Goal: Check status: Check status

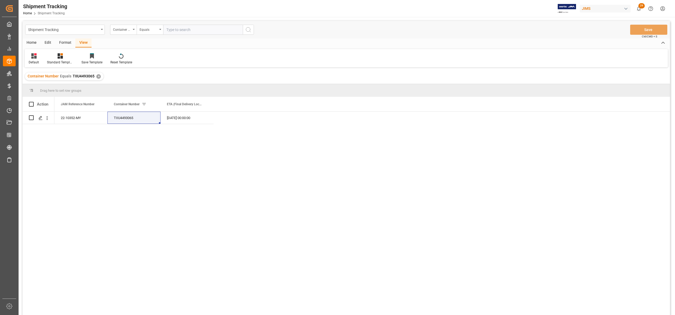
click at [183, 33] on input "text" at bounding box center [203, 30] width 80 height 10
paste input "22-11339-JP"
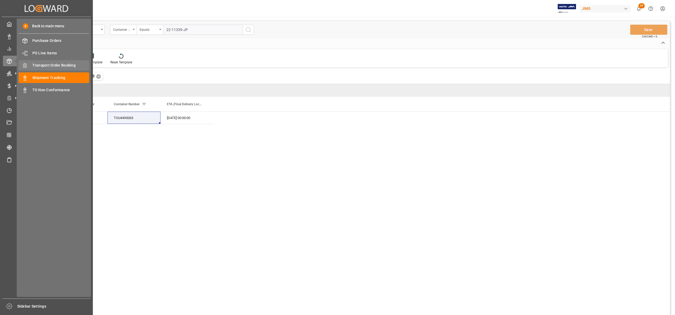
type input "22-11339-JP"
click at [55, 63] on span "Transport Order Booking" at bounding box center [60, 66] width 57 height 6
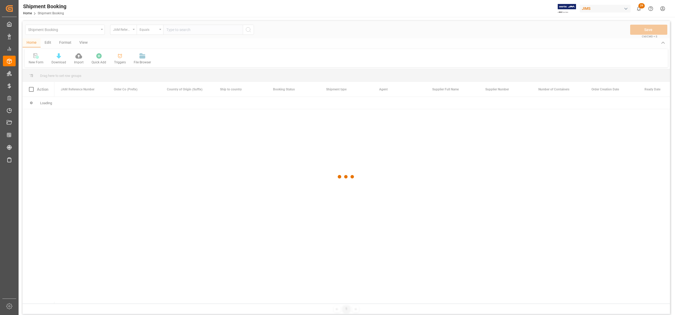
click at [222, 32] on div at bounding box center [346, 177] width 647 height 312
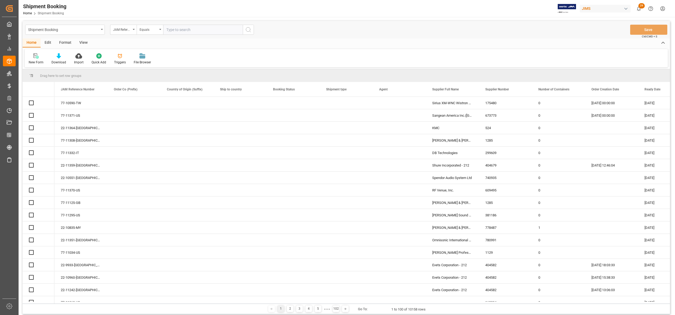
click at [229, 32] on input "text" at bounding box center [203, 30] width 80 height 10
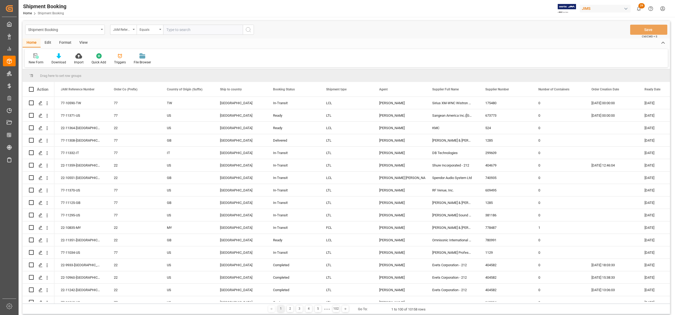
paste input "22-11339-JP"
type input "22-11339-JP"
click at [243, 31] on button "search button" at bounding box center [248, 30] width 11 height 10
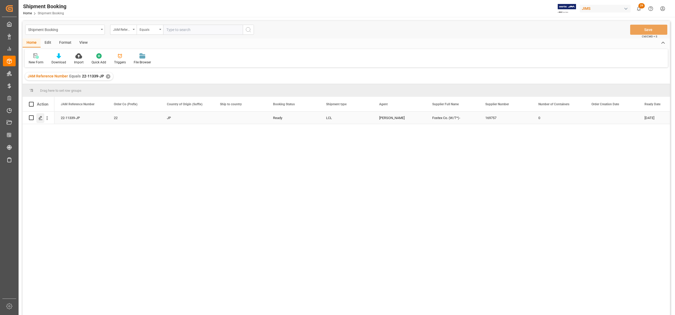
click at [39, 116] on icon "Press SPACE to select this row." at bounding box center [40, 118] width 4 height 4
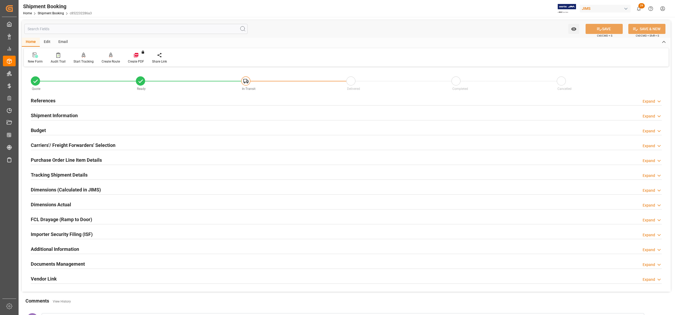
click at [94, 190] on h2 "Dimensions (Calculated in JIMS)" at bounding box center [66, 189] width 70 height 7
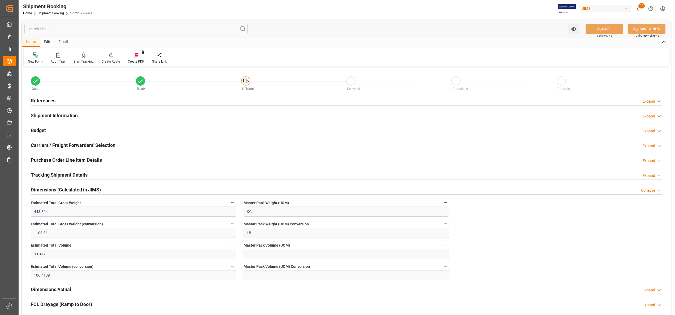
click at [94, 190] on h2 "Dimensions (Calculated in JIMS)" at bounding box center [66, 189] width 70 height 7
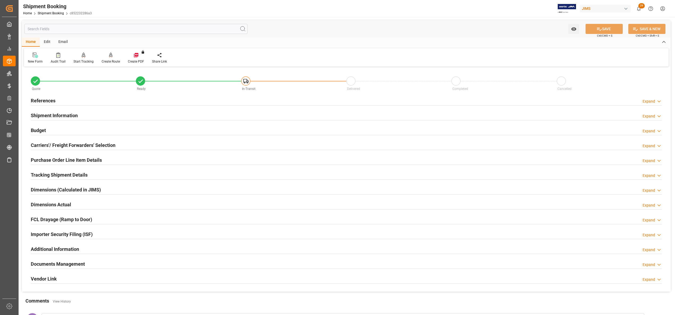
click at [80, 145] on h2 "Carriers'/ Freight Forwarders' Selection" at bounding box center [73, 145] width 85 height 7
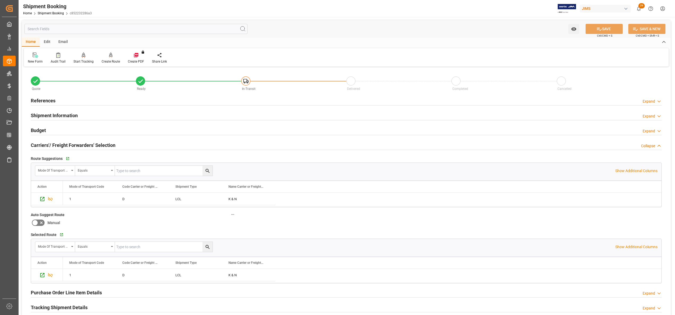
click at [80, 145] on h2 "Carriers'/ Freight Forwarders' Selection" at bounding box center [73, 145] width 85 height 7
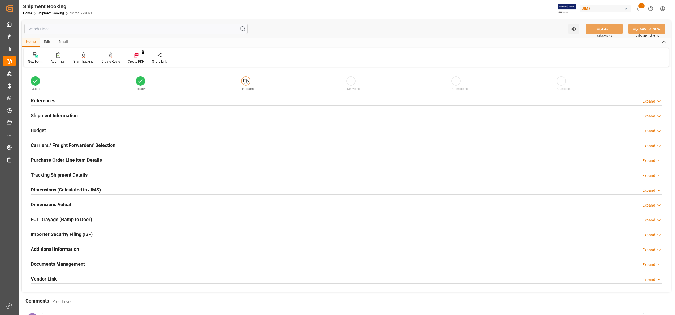
click at [56, 176] on h2 "Tracking Shipment Details" at bounding box center [59, 174] width 57 height 7
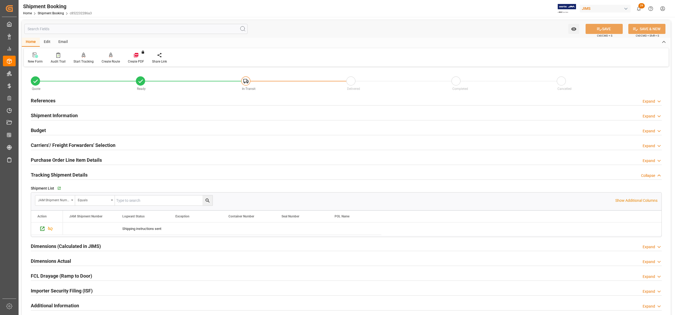
click at [56, 176] on h2 "Tracking Shipment Details" at bounding box center [59, 174] width 57 height 7
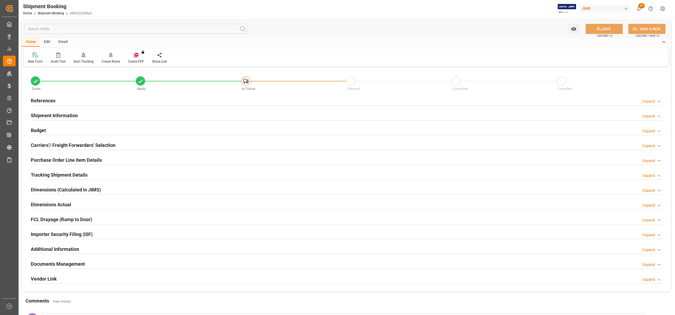
click at [56, 176] on h2 "Tracking Shipment Details" at bounding box center [59, 174] width 57 height 7
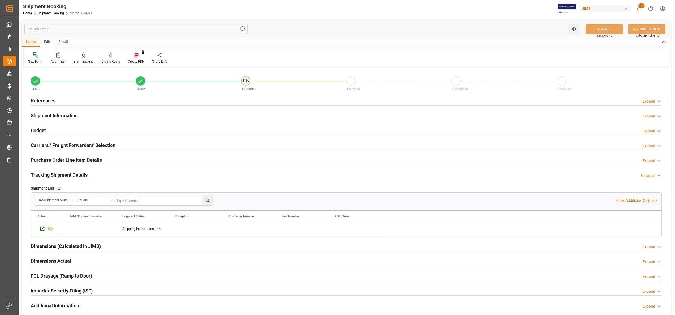
click at [56, 176] on h2 "Tracking Shipment Details" at bounding box center [59, 174] width 57 height 7
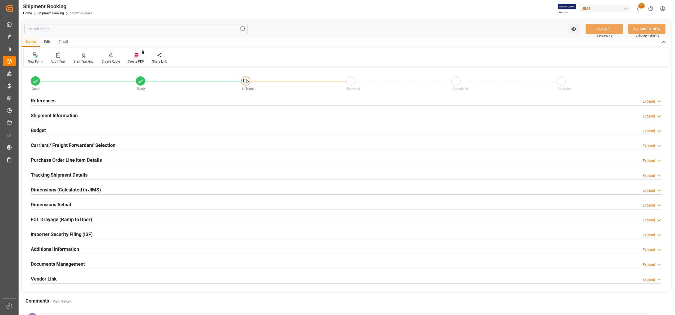
click at [37, 115] on h2 "Shipment Information" at bounding box center [54, 115] width 47 height 7
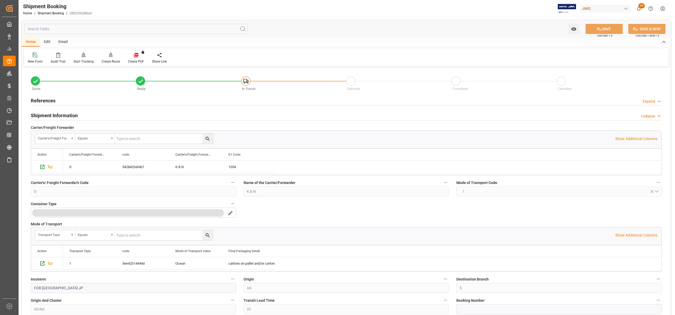
scroll to position [53, 0]
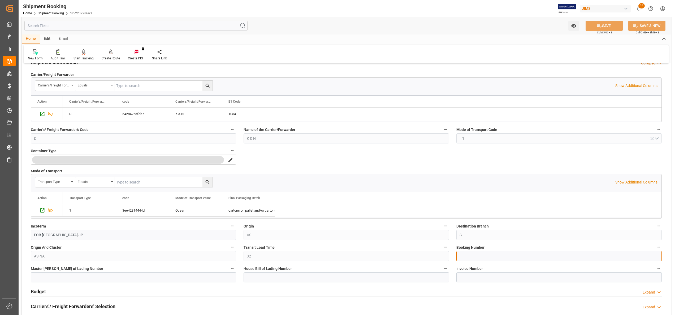
click at [490, 260] on input at bounding box center [558, 256] width 205 height 10
paste input "1069863618"
type input "1069863618"
click at [307, 271] on label "House Bill of Lading Number" at bounding box center [345, 268] width 205 height 7
click at [442, 271] on button "House Bill of Lading Number" at bounding box center [445, 268] width 7 height 7
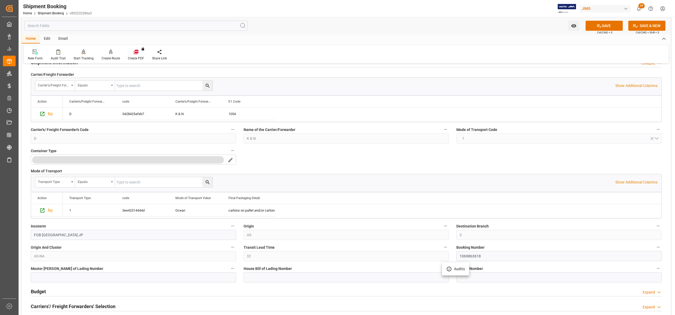
click at [309, 277] on div at bounding box center [337, 157] width 675 height 315
click at [309, 279] on input at bounding box center [345, 277] width 205 height 10
paste input "1069863618"
type input "BANQ1069863618"
click at [596, 24] on icon at bounding box center [599, 26] width 6 height 6
